Goal: Information Seeking & Learning: Understand process/instructions

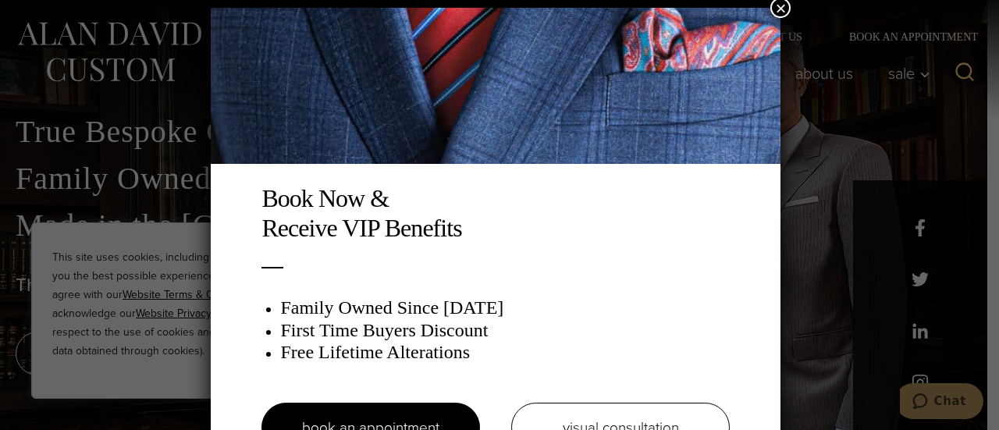
click at [787, 14] on button "×" at bounding box center [780, 8] width 20 height 20
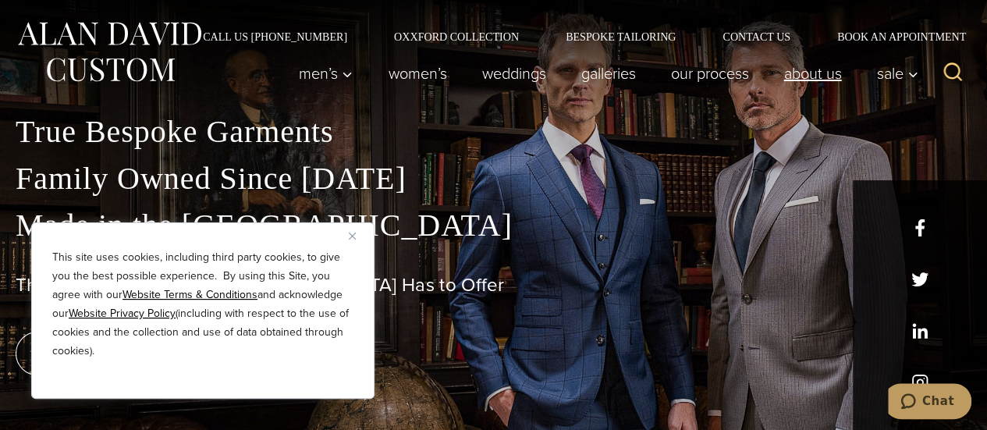
click at [826, 70] on link "About Us" at bounding box center [812, 73] width 93 height 31
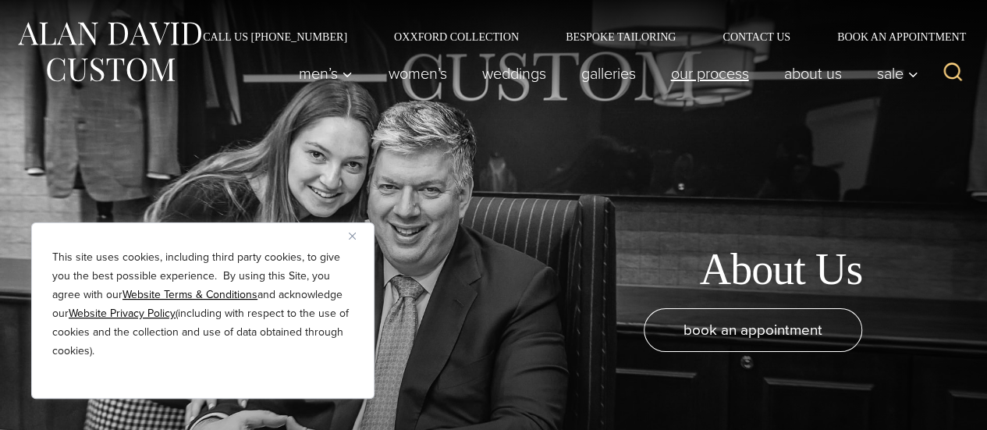
click at [712, 72] on link "Our Process" at bounding box center [709, 73] width 113 height 31
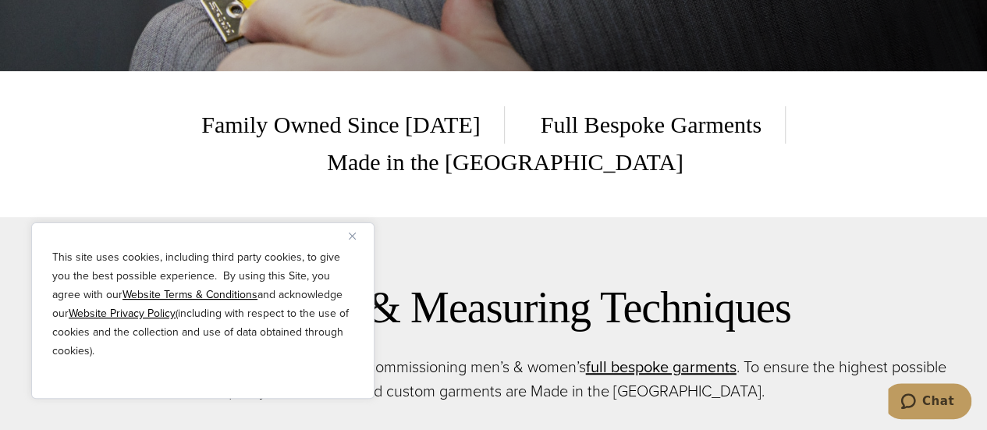
scroll to position [605, 0]
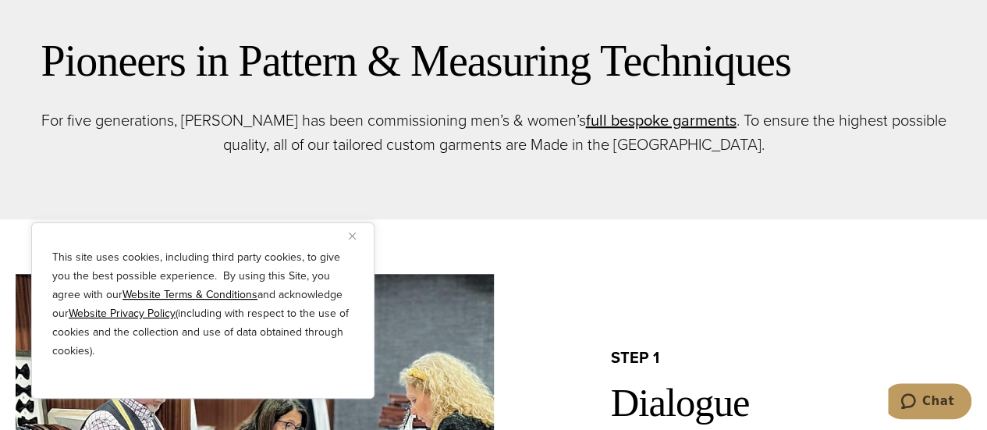
click at [352, 233] on img "Close" at bounding box center [352, 236] width 7 height 7
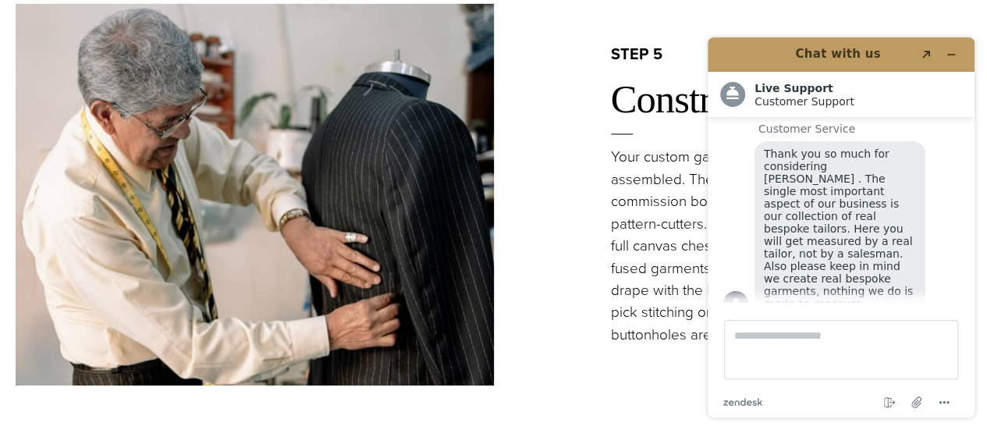
scroll to position [2624, 0]
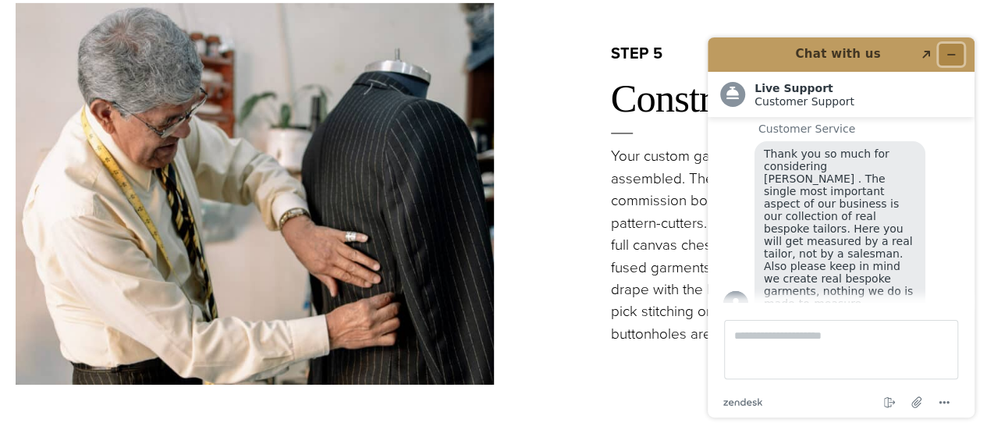
click at [952, 56] on icon "Minimize widget" at bounding box center [951, 54] width 11 height 11
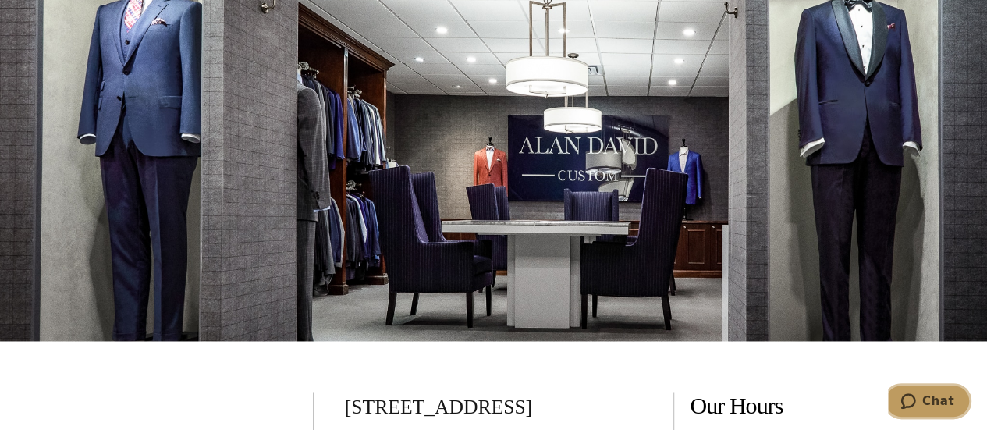
scroll to position [4026, 0]
